Goal: Navigation & Orientation: Find specific page/section

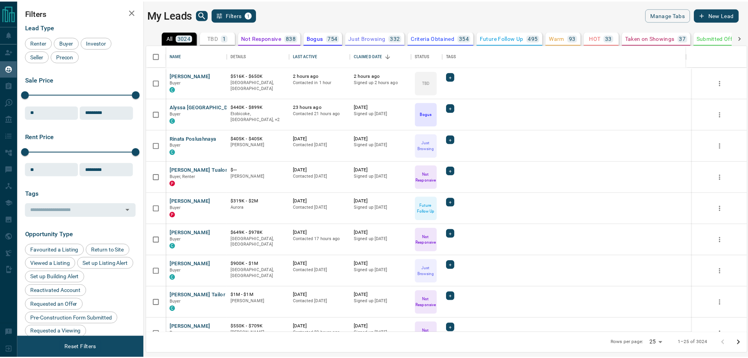
scroll to position [282, 600]
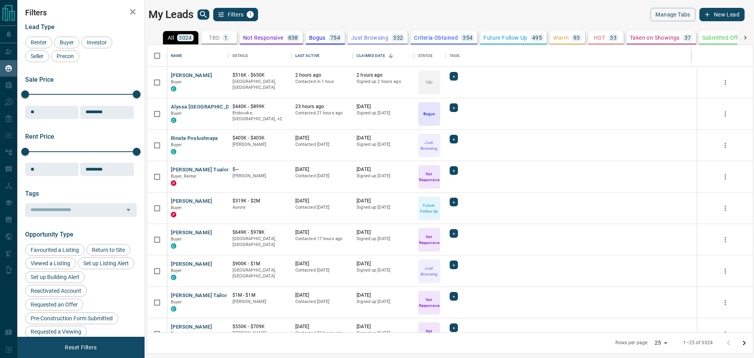
click at [206, 13] on icon "search button" at bounding box center [203, 14] width 9 height 9
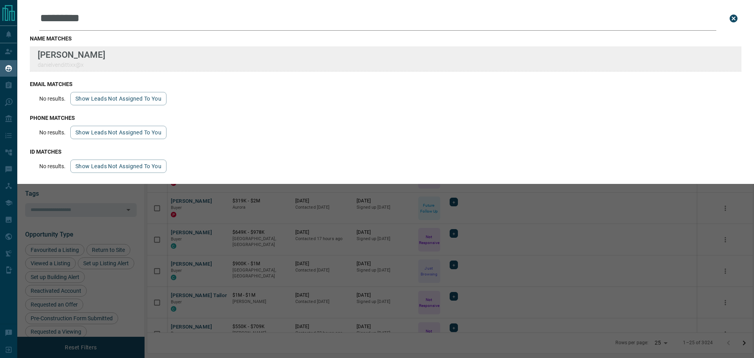
type input "*********"
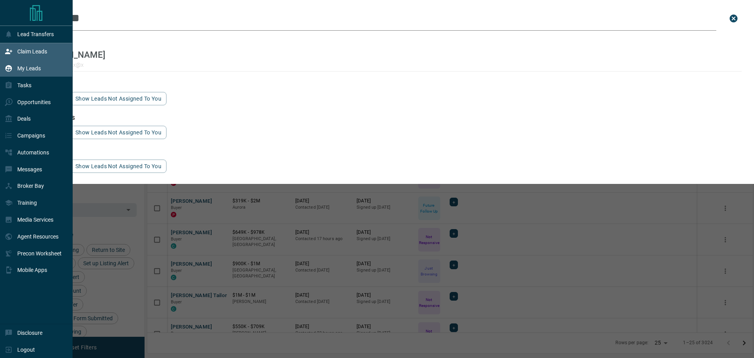
click at [0, 54] on div "Claim Leads" at bounding box center [36, 51] width 73 height 17
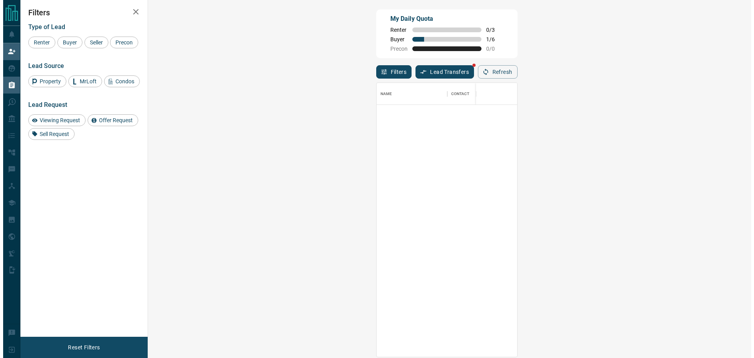
scroll to position [134, 0]
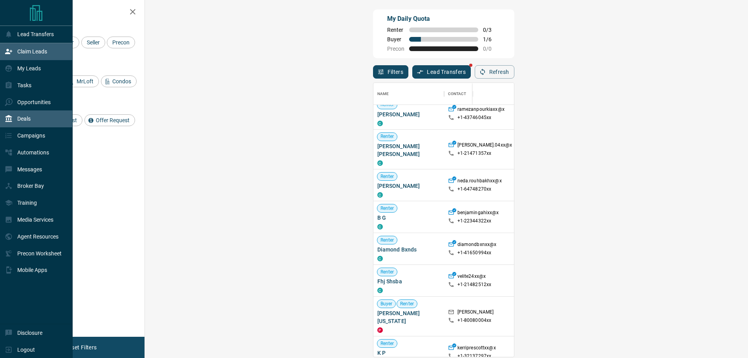
click at [11, 116] on div "Deals" at bounding box center [18, 118] width 26 height 13
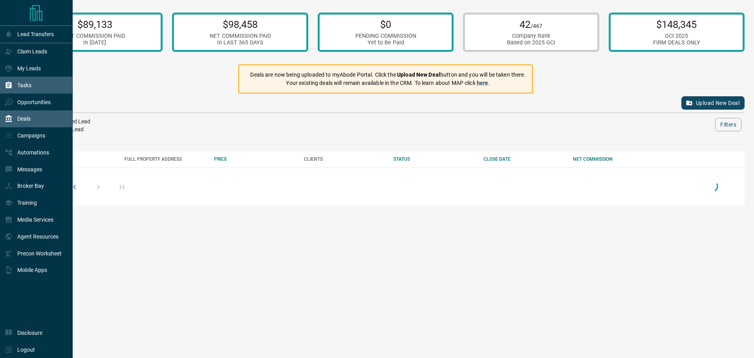
click at [17, 93] on div "Tasks" at bounding box center [36, 85] width 73 height 17
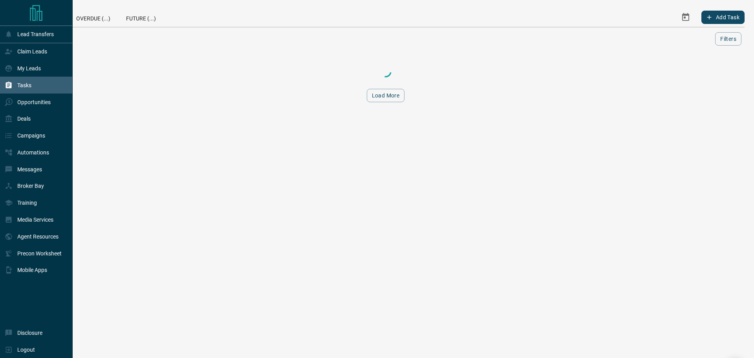
click at [19, 82] on div "Tasks" at bounding box center [18, 85] width 27 height 13
click at [22, 68] on p "My Leads" at bounding box center [29, 68] width 24 height 6
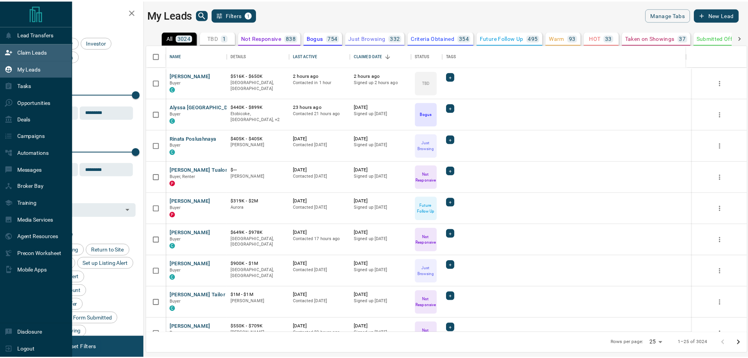
scroll to position [282, 600]
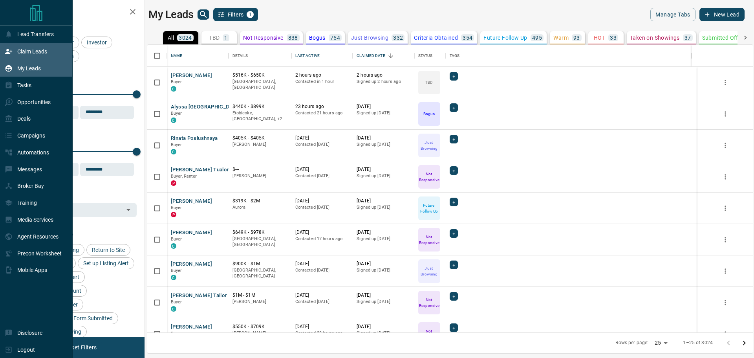
click at [26, 56] on div "Claim Leads" at bounding box center [26, 51] width 42 height 13
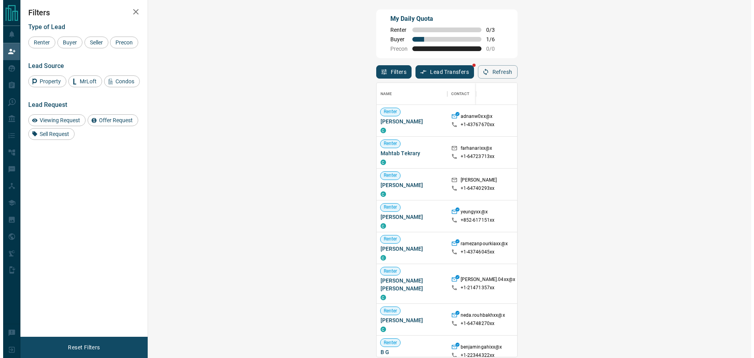
scroll to position [268, 580]
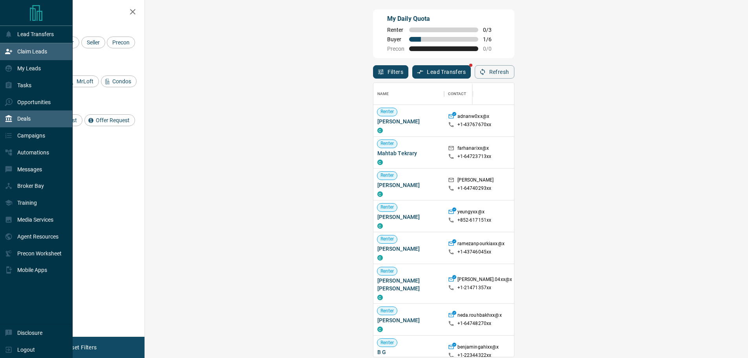
click at [17, 116] on div "Deals" at bounding box center [18, 118] width 26 height 13
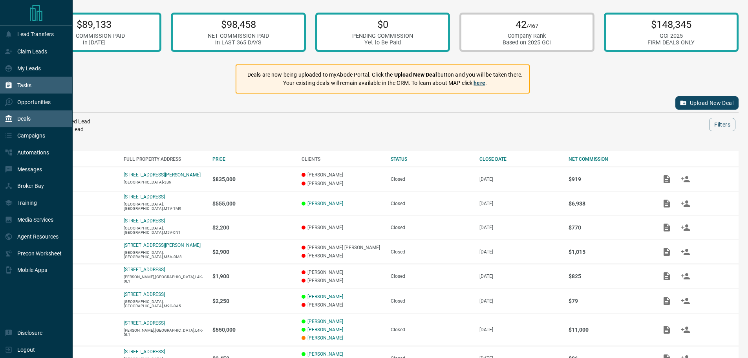
click at [33, 93] on div "Tasks" at bounding box center [36, 85] width 73 height 17
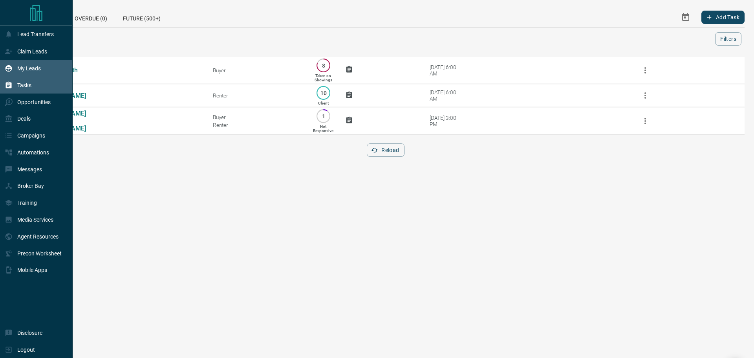
click at [43, 73] on div "My Leads" at bounding box center [36, 68] width 73 height 17
